Goal: Check status: Check status

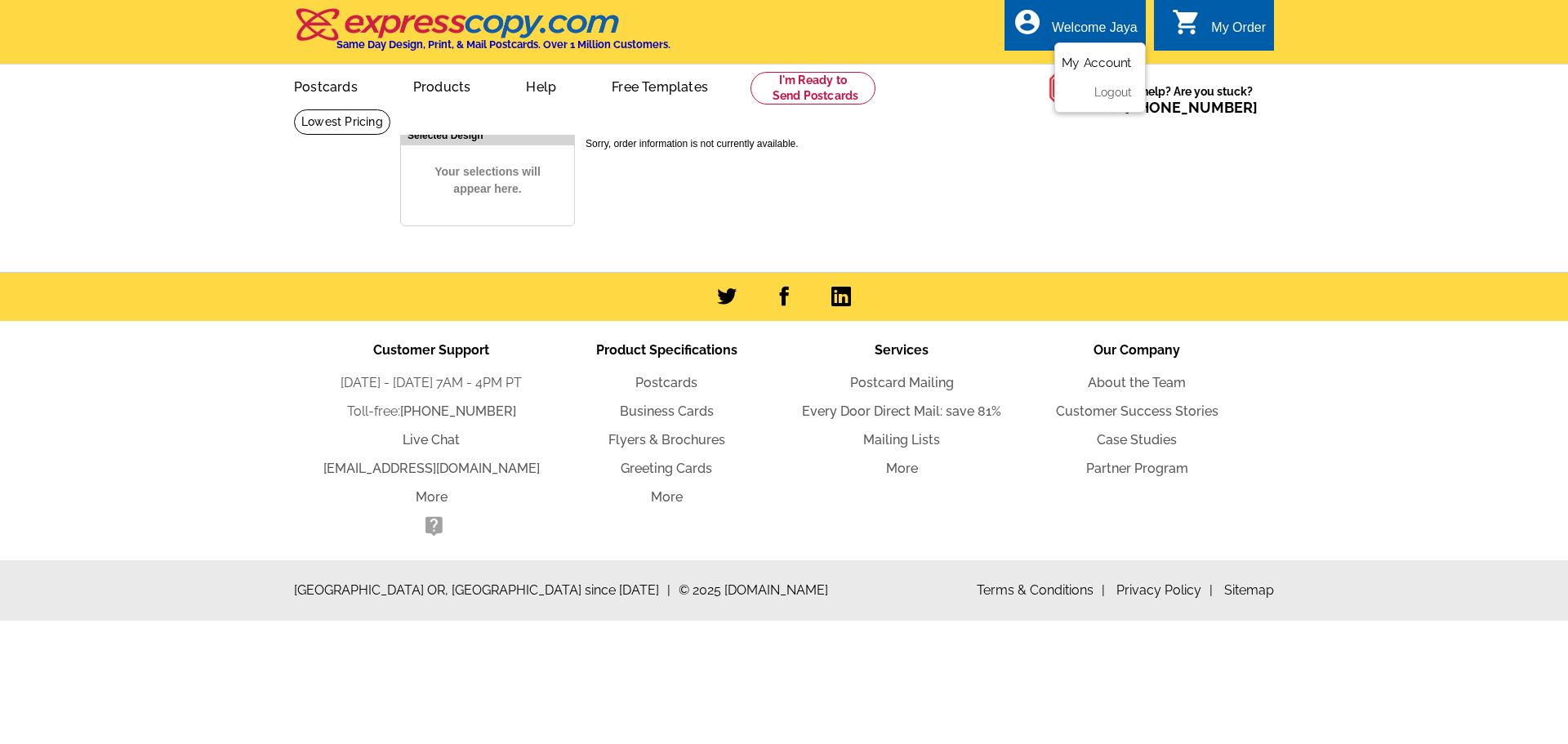
click at [1098, 66] on link "My Account" at bounding box center [1096, 63] width 70 height 15
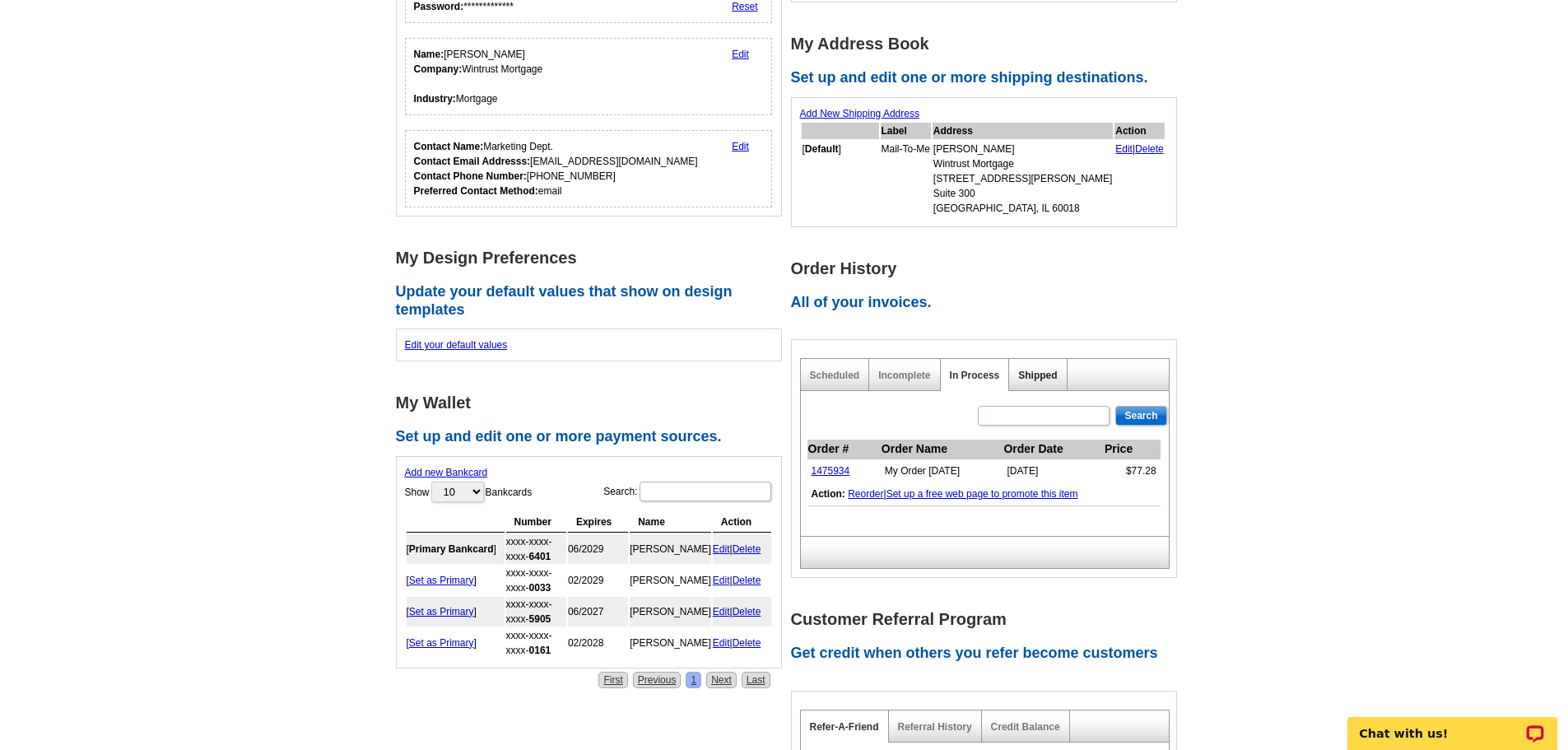
click at [1042, 374] on link "Shipped" at bounding box center [1037, 375] width 39 height 11
click at [967, 369] on div "In Process" at bounding box center [975, 374] width 69 height 32
click at [967, 376] on link "In Process" at bounding box center [974, 375] width 50 height 11
click at [840, 373] on link "Scheduled" at bounding box center [835, 375] width 50 height 11
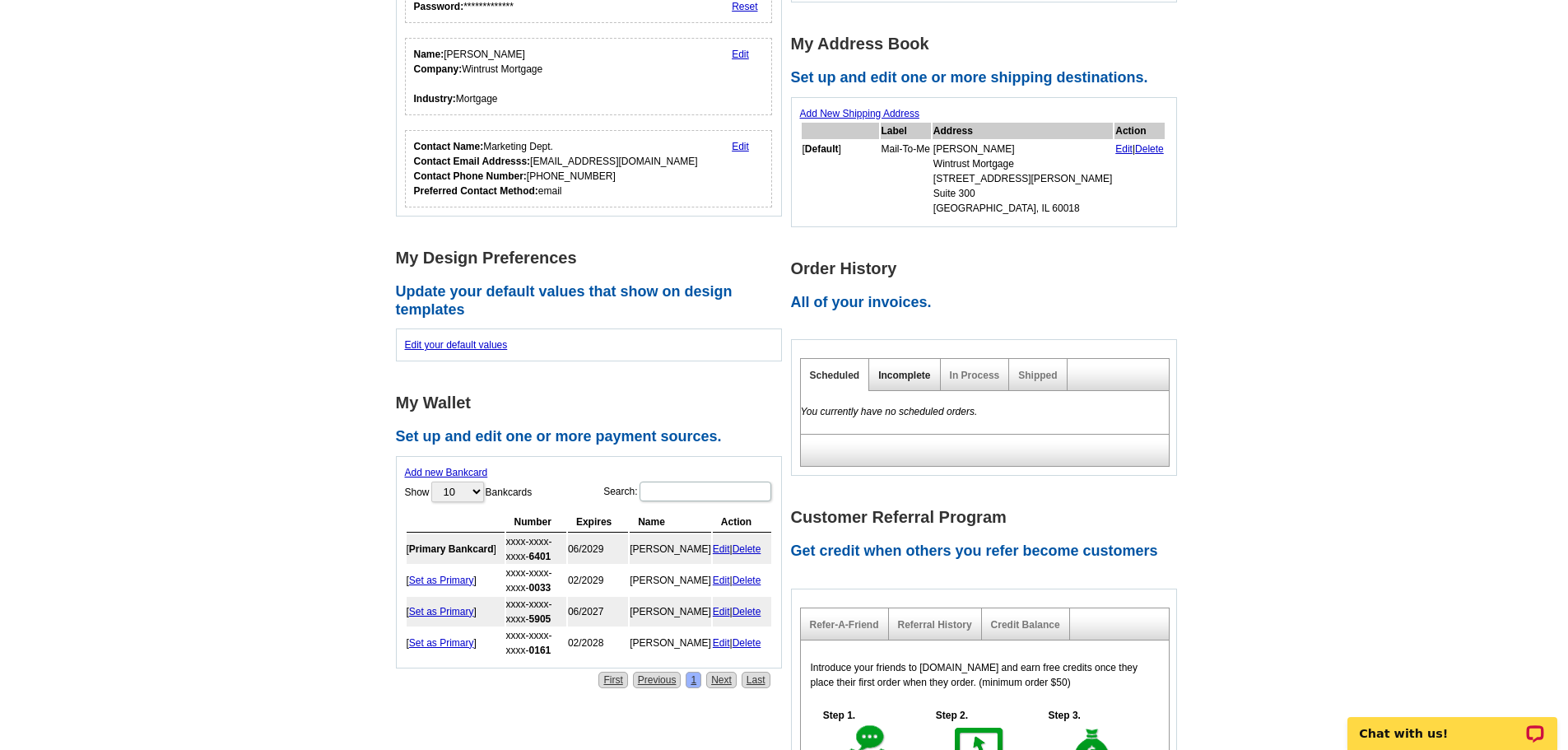
click at [892, 378] on link "Incomplete" at bounding box center [904, 375] width 52 height 11
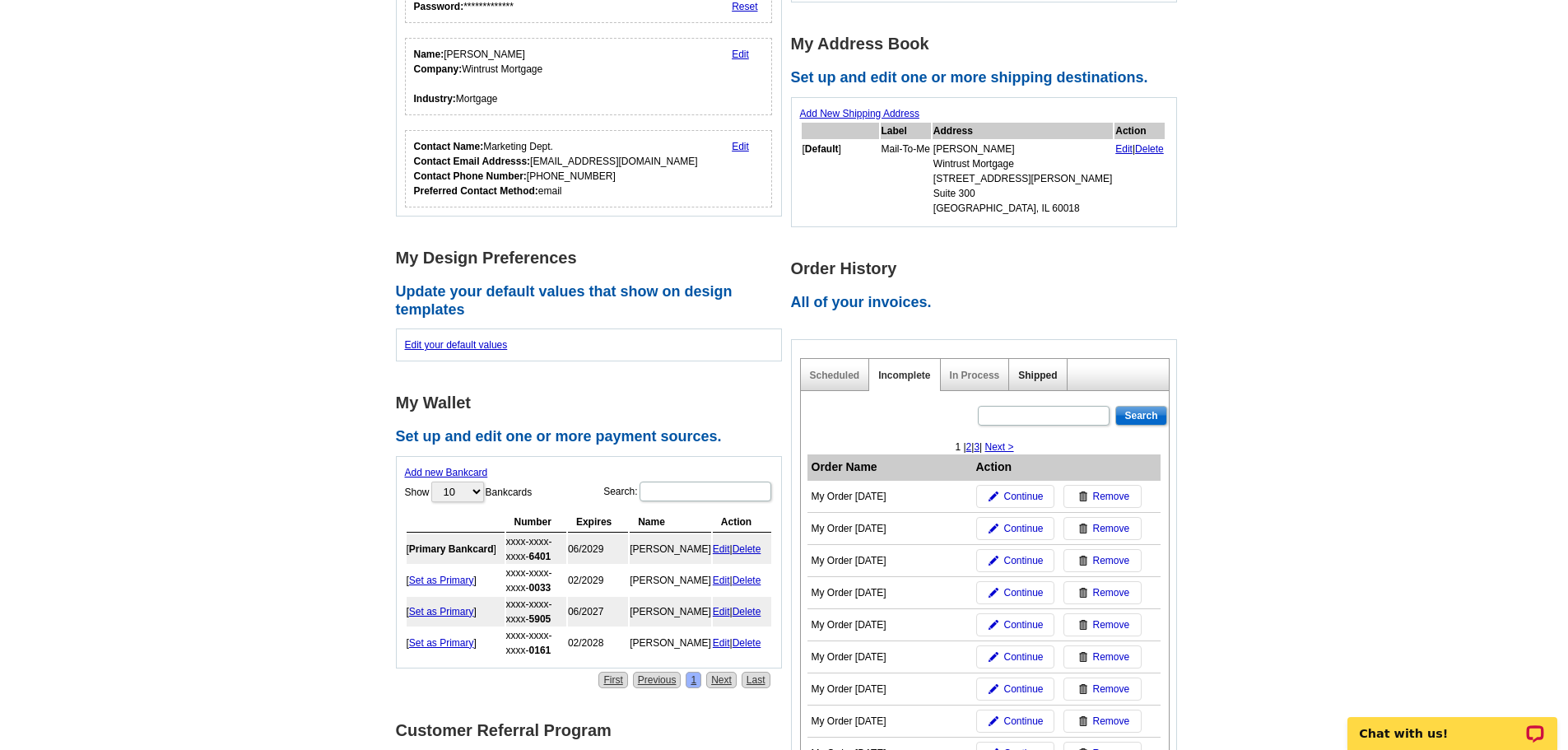
click at [1023, 375] on link "Shipped" at bounding box center [1037, 375] width 39 height 11
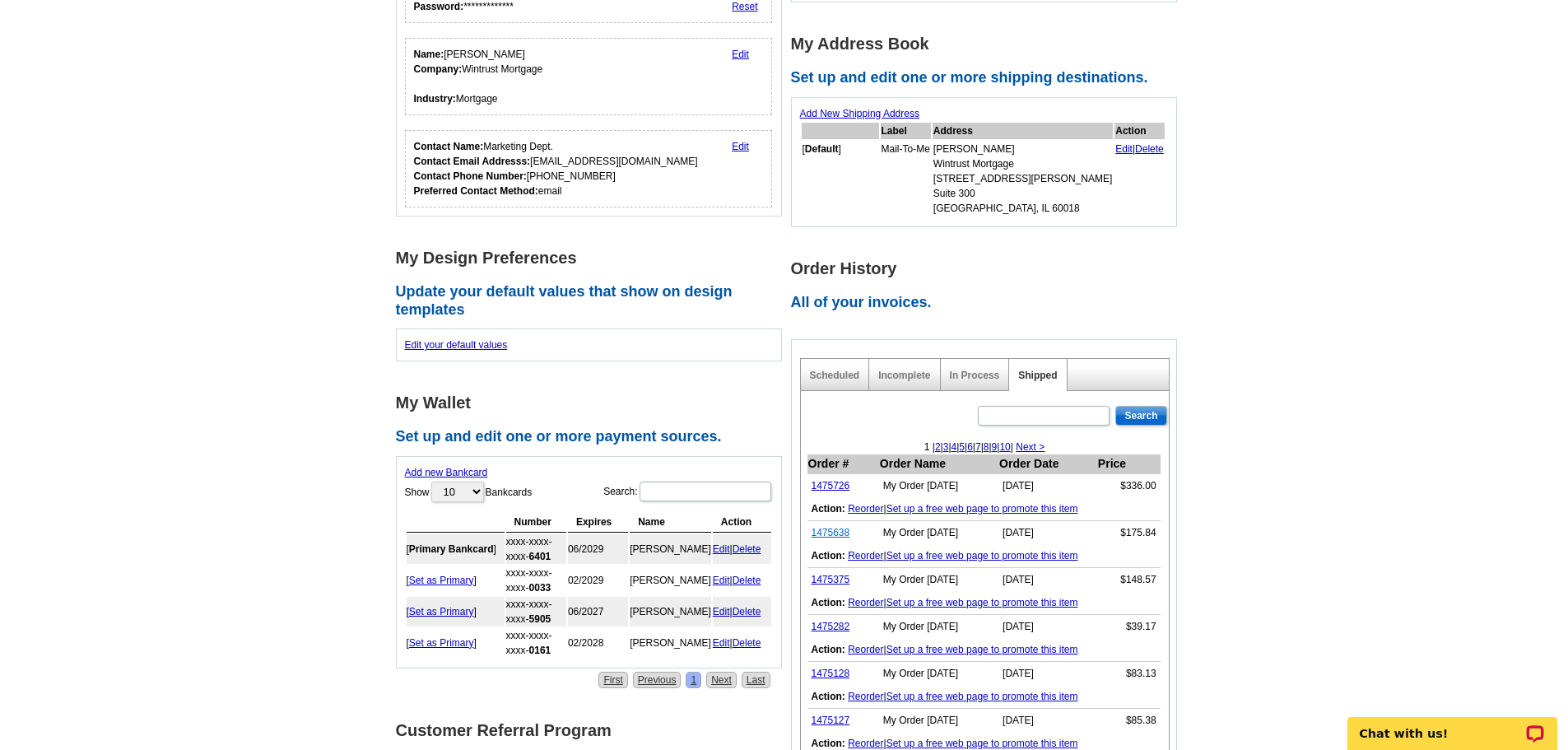
click at [835, 531] on link "1475638" at bounding box center [830, 532] width 39 height 11
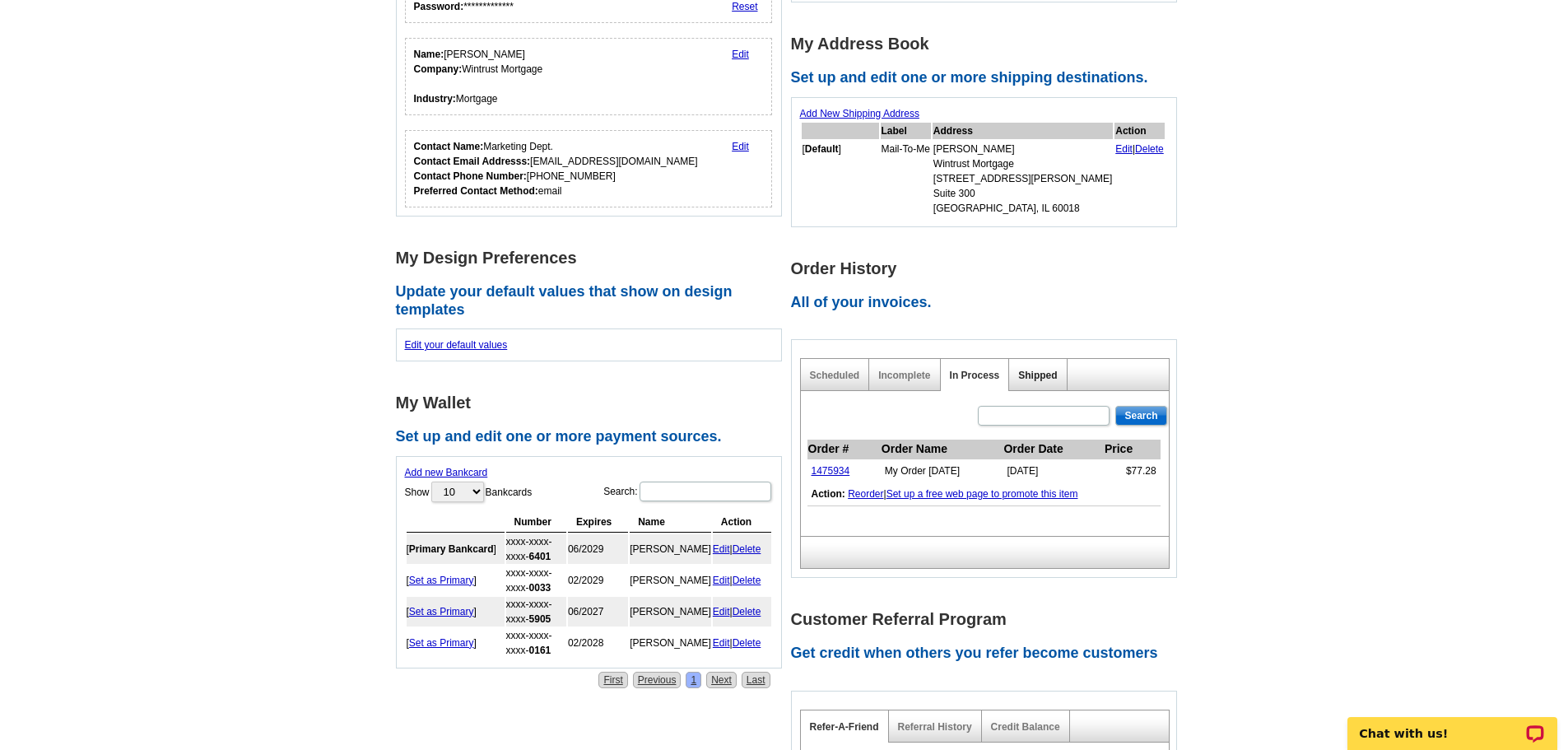
click at [1032, 375] on link "Shipped" at bounding box center [1037, 375] width 39 height 11
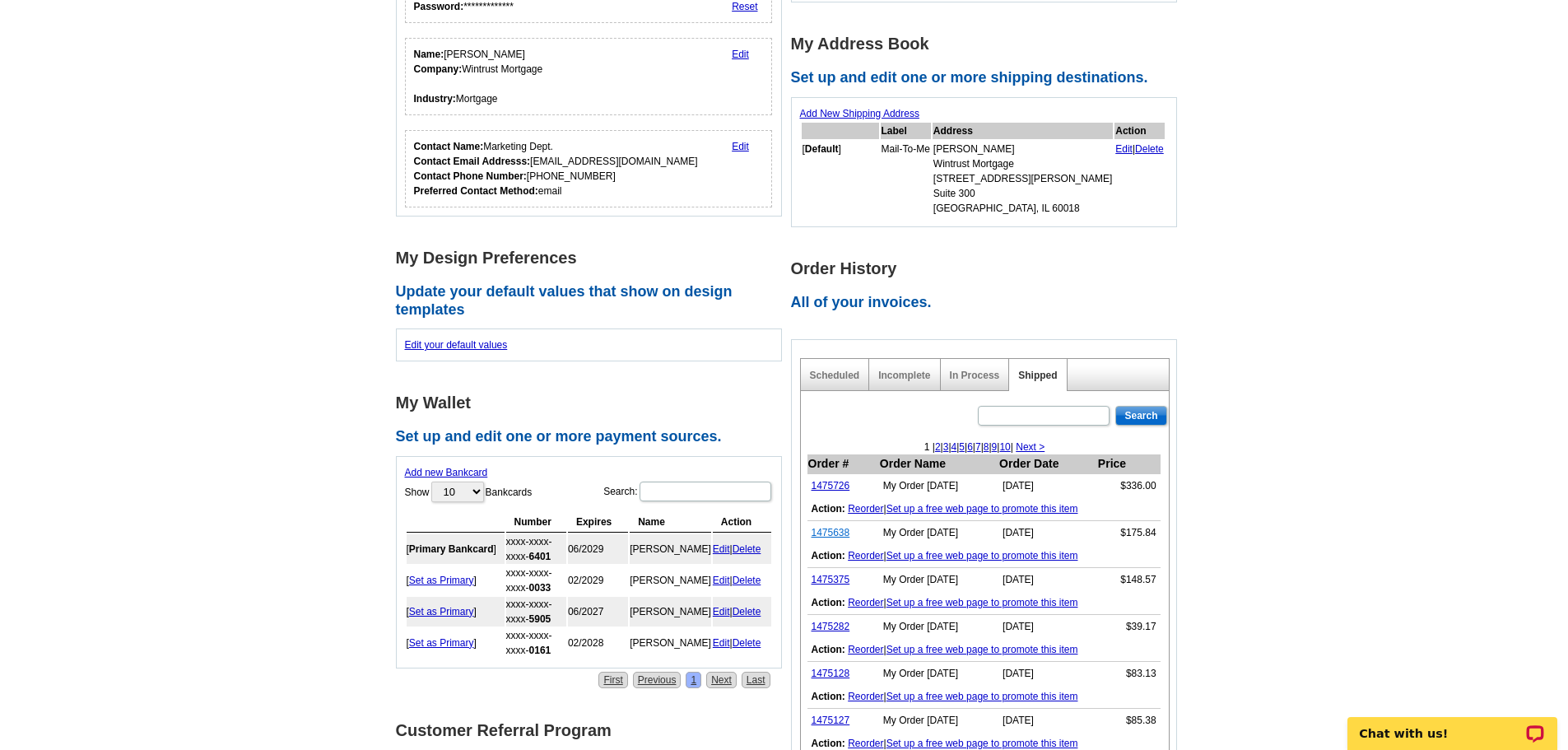
click at [831, 532] on link "1475638" at bounding box center [830, 532] width 39 height 11
